Goal: Transaction & Acquisition: Purchase product/service

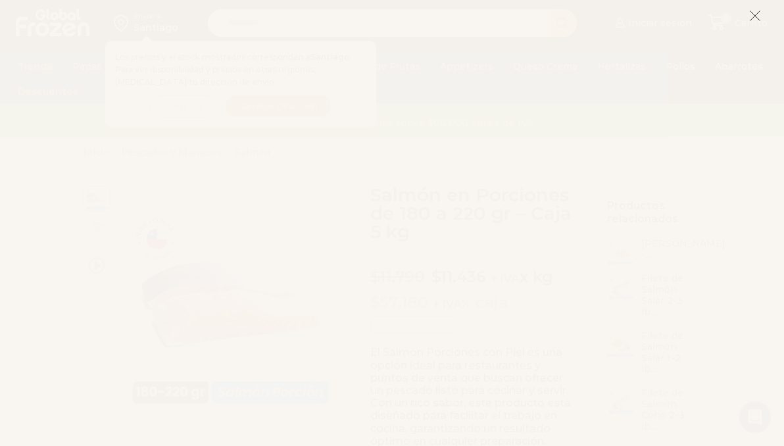
click at [761, 22] on button at bounding box center [755, 15] width 12 height 28
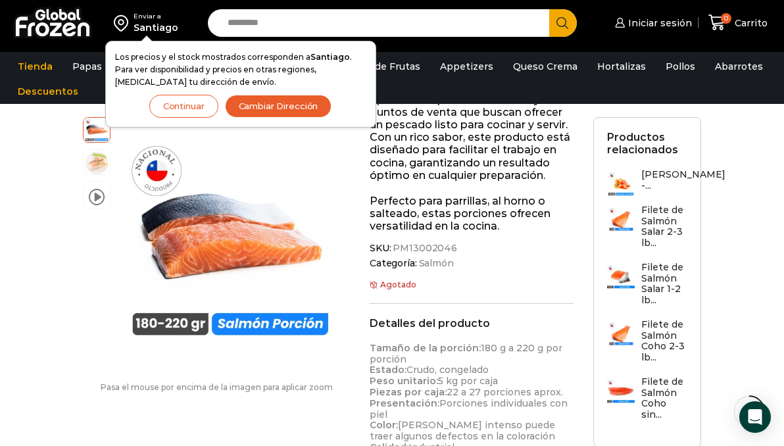
scroll to position [55, 0]
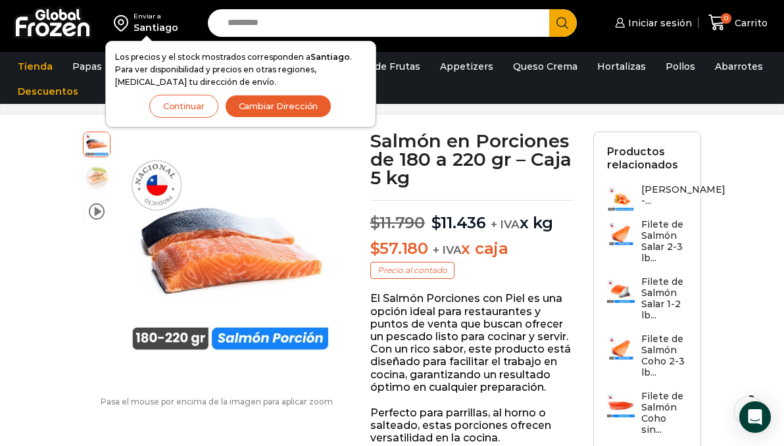
click at [183, 107] on button "Continuar" at bounding box center [183, 106] width 69 height 23
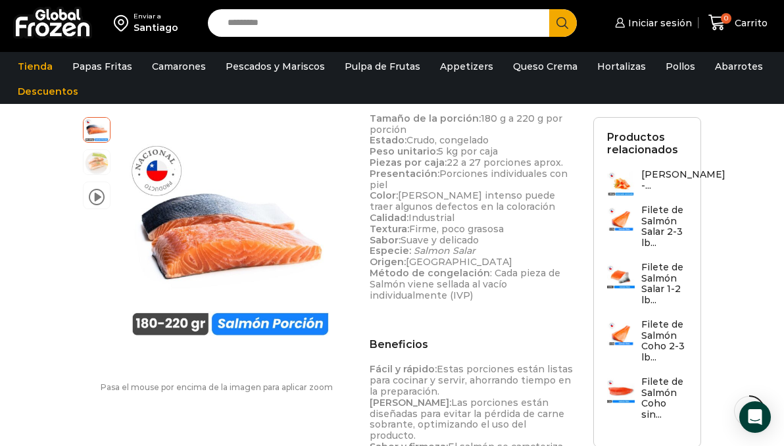
scroll to position [497, 0]
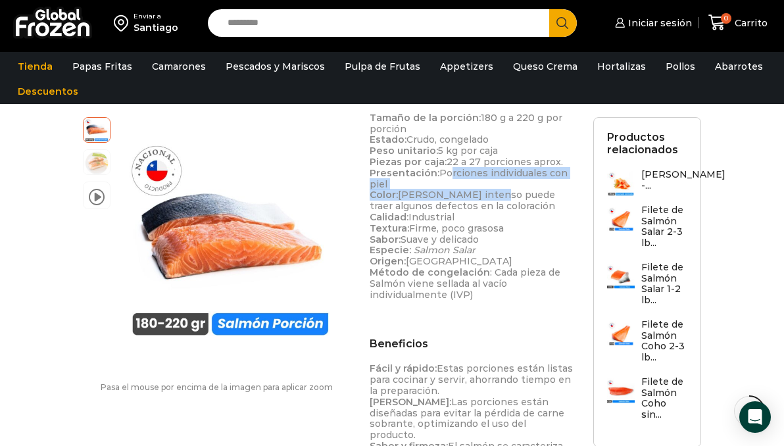
drag, startPoint x: 441, startPoint y: 174, endPoint x: 486, endPoint y: 191, distance: 47.5
click at [486, 192] on p "Tamaño de la porción: 180 g a 220 g por porción Estado: Crudo, congelado Peso u…" at bounding box center [472, 207] width 204 height 188
click at [486, 191] on p "Tamaño de la porción: 180 g a 220 g por porción Estado: Crudo, congelado Peso u…" at bounding box center [472, 207] width 204 height 188
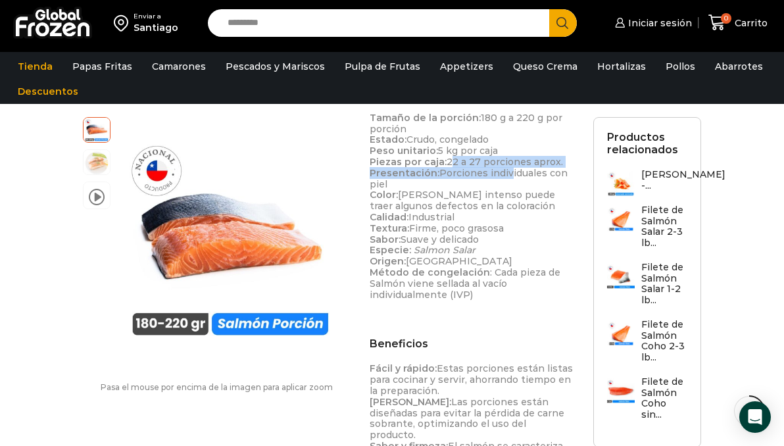
drag, startPoint x: 449, startPoint y: 163, endPoint x: 503, endPoint y: 170, distance: 53.8
click at [503, 170] on p "Tamaño de la porción: 180 g a 220 g por porción Estado: Crudo, congelado Peso u…" at bounding box center [472, 207] width 204 height 188
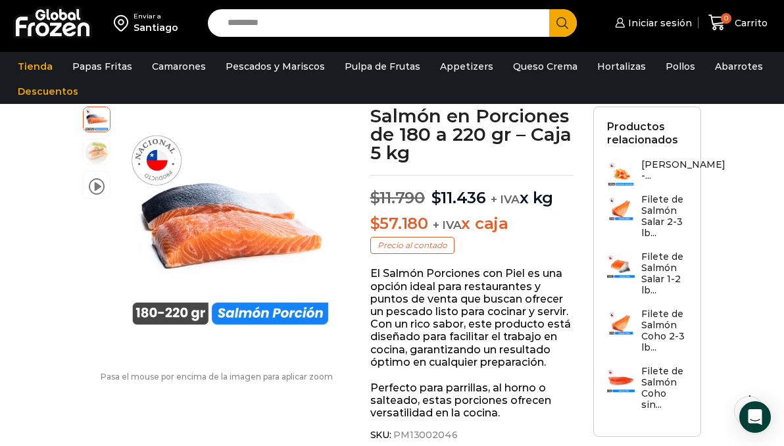
scroll to position [0, 0]
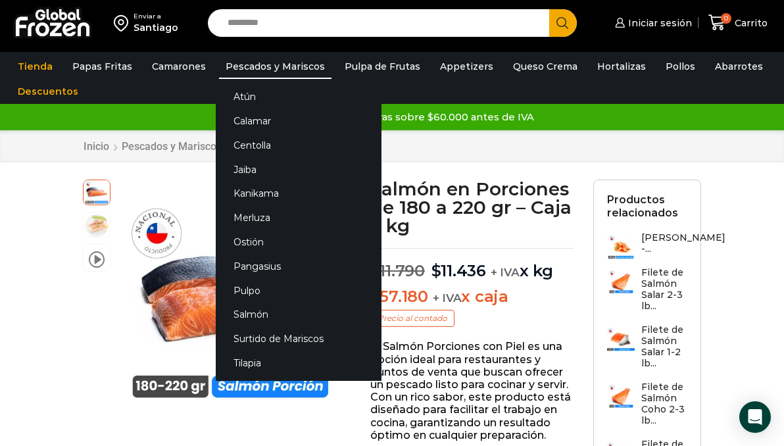
click at [239, 64] on link "Pescados y Mariscos" at bounding box center [275, 66] width 113 height 25
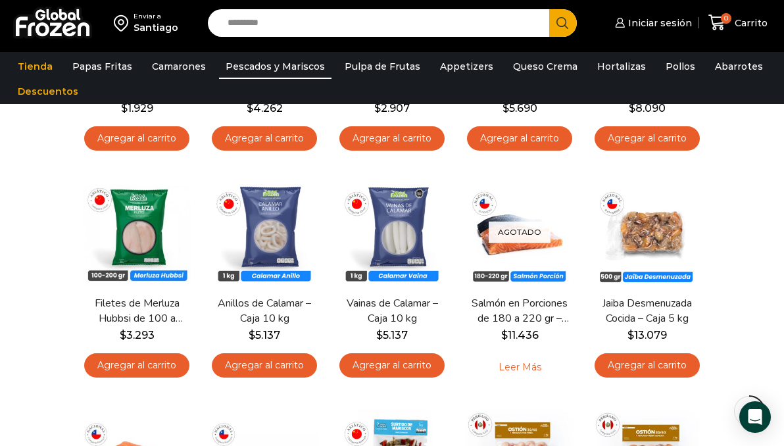
scroll to position [294, 0]
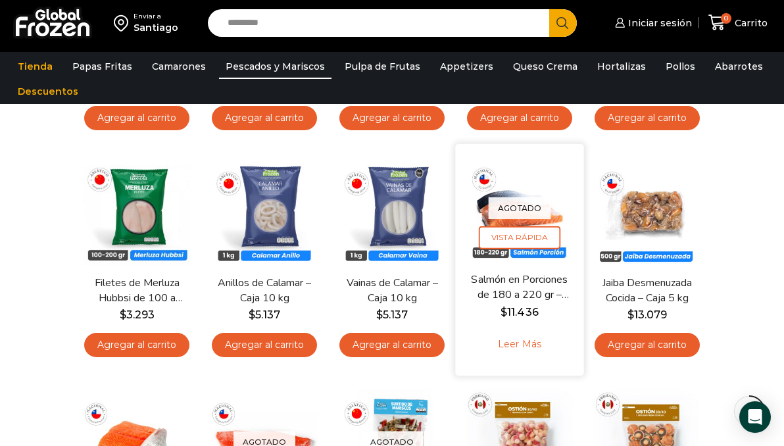
click at [526, 298] on link "Salmón en Porciones de 180 a 220 gr – Caja 5 kg" at bounding box center [520, 287] width 98 height 31
